Goal: Complete application form: Complete application form

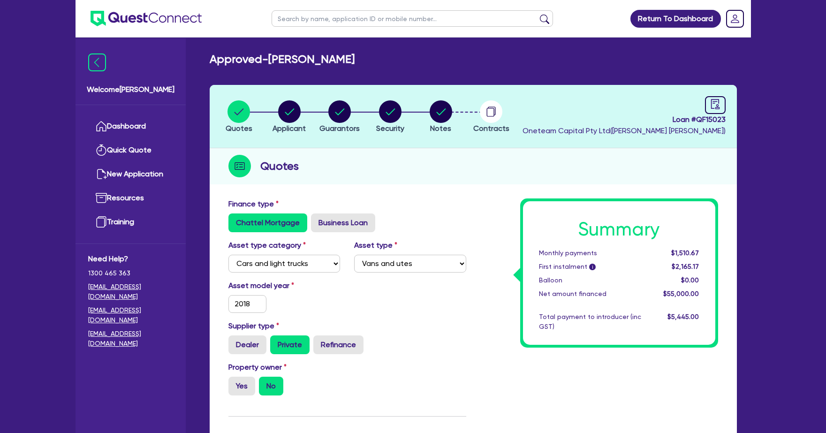
select select "CARS_AND_LIGHT_TRUCKS"
select select "VANS_AND_UTES"
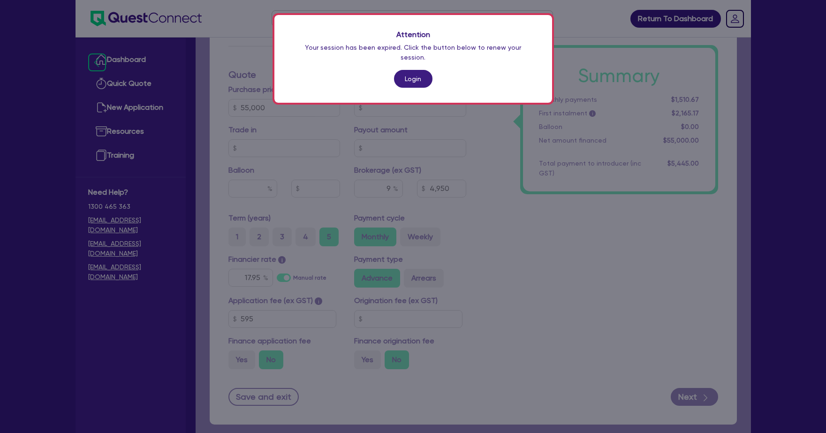
scroll to position [355, 0]
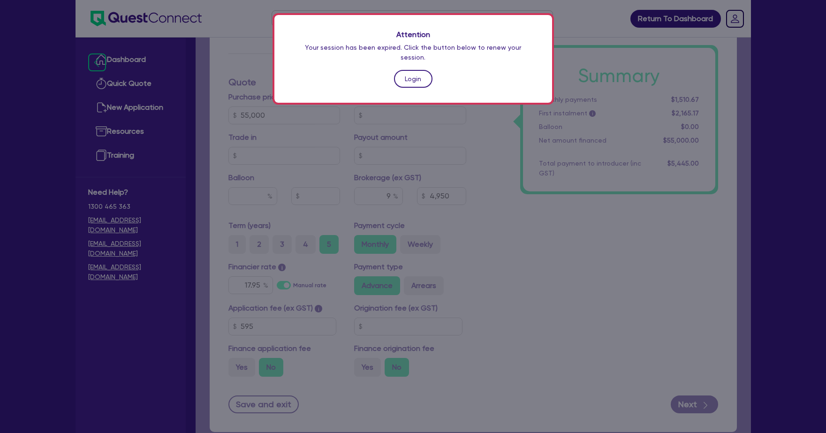
click at [411, 70] on link "Login" at bounding box center [413, 79] width 38 height 18
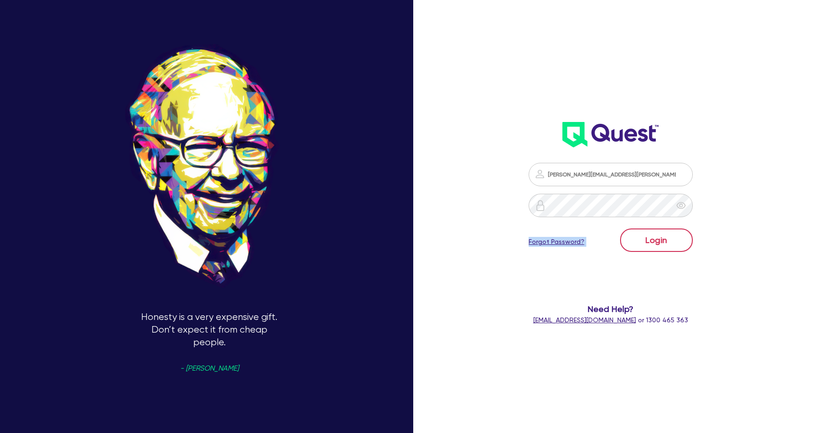
drag, startPoint x: 666, startPoint y: 261, endPoint x: 663, endPoint y: 247, distance: 13.9
click at [664, 255] on form "[PERSON_NAME][EMAIL_ADDRESS][PERSON_NAME][DOMAIN_NAME] Login Forgot Password? N…" at bounding box center [610, 244] width 219 height 162
click at [661, 241] on button "Login" at bounding box center [656, 239] width 73 height 23
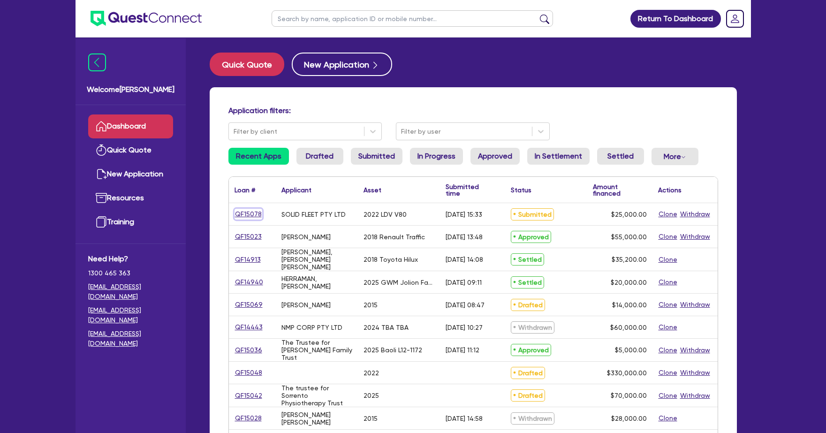
click at [248, 212] on link "QF15078" at bounding box center [248, 214] width 28 height 11
select select "CARS_AND_LIGHT_TRUCKS"
select select "VANS_AND_UTES"
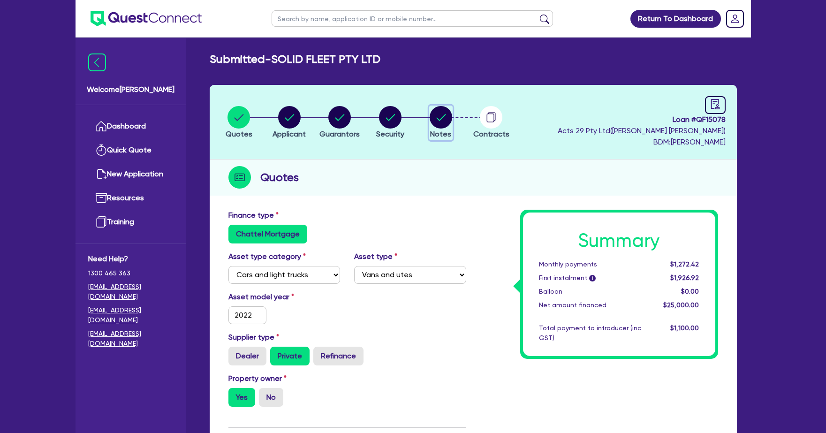
click at [441, 120] on circle "button" at bounding box center [441, 117] width 23 height 23
select select "Quest Finance - Platform Funding"
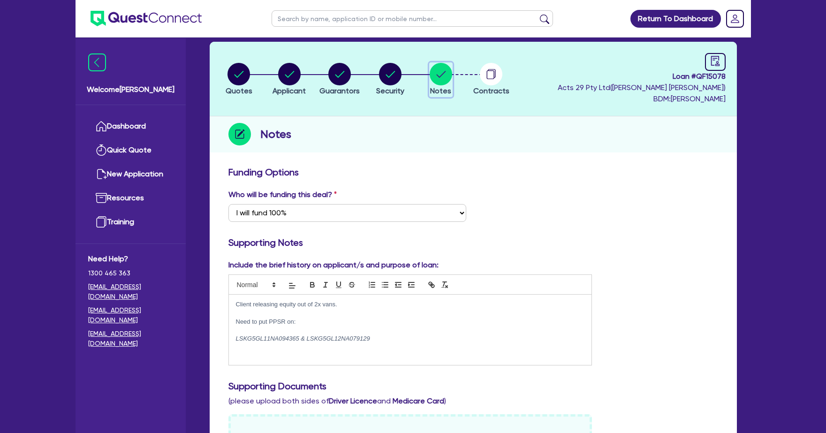
scroll to position [3, 0]
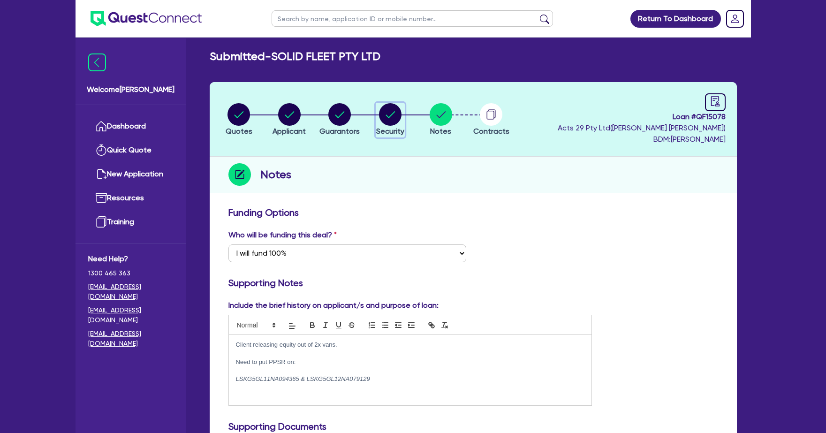
click at [393, 119] on circle "button" at bounding box center [390, 114] width 23 height 23
select select "CARS_AND_LIGHT_TRUCKS"
select select "VANS_AND_UTES"
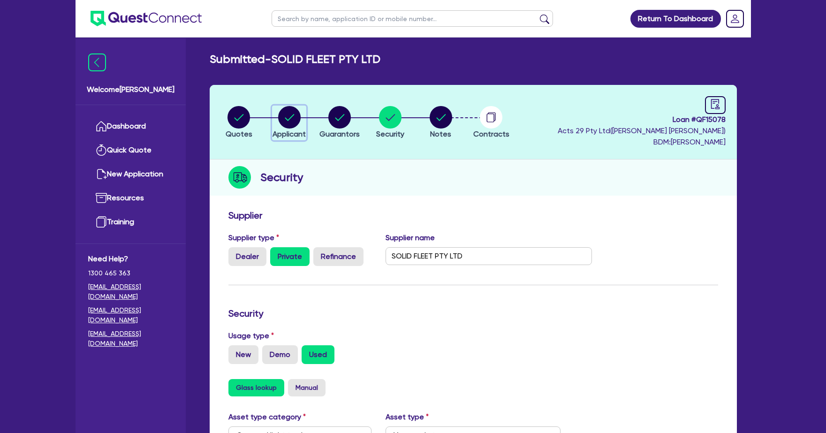
click at [295, 121] on circle "button" at bounding box center [289, 117] width 23 height 23
select select "COMPANY"
select select "TRANSPORT_WAREHOUSING"
select select "WAREHOUSING"
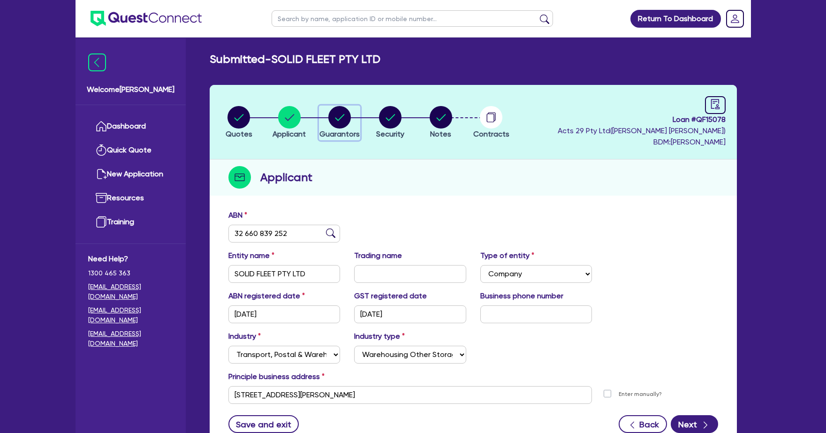
click at [335, 120] on circle "button" at bounding box center [339, 117] width 23 height 23
select select "MR"
select select "SINGLE"
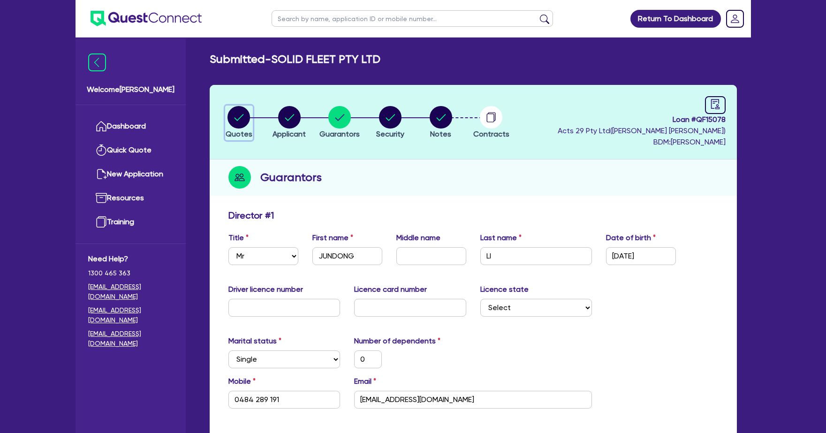
click at [230, 122] on circle "button" at bounding box center [238, 117] width 23 height 23
select select "CARS_AND_LIGHT_TRUCKS"
select select "VANS_AND_UTES"
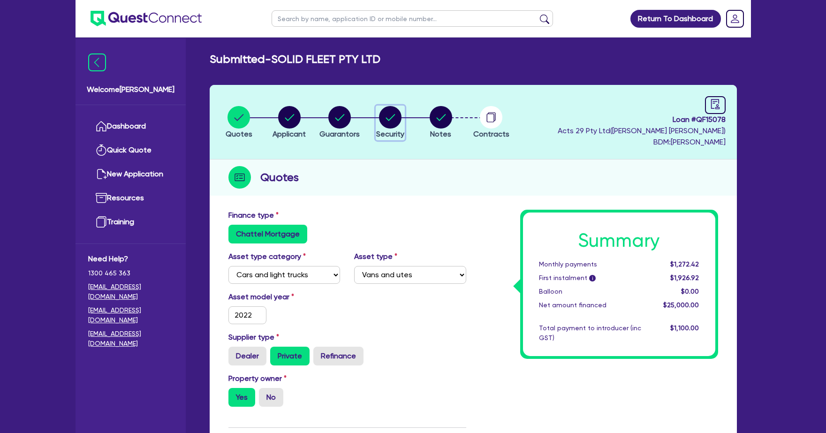
click at [391, 124] on circle "button" at bounding box center [390, 117] width 23 height 23
select select "CARS_AND_LIGHT_TRUCKS"
select select "VANS_AND_UTES"
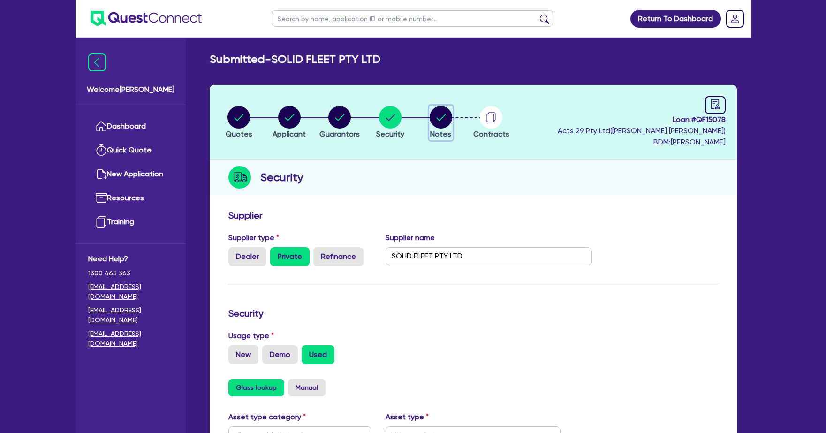
click at [438, 119] on icon "button" at bounding box center [440, 117] width 9 height 7
select select "Quest Finance - Platform Funding"
